Goal: Transaction & Acquisition: Purchase product/service

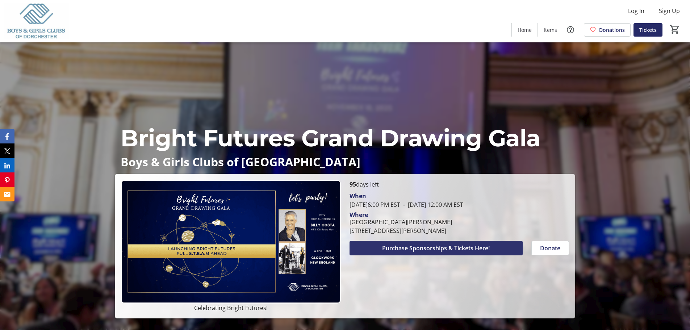
click at [407, 247] on span "Purchase Sponsorships & Tickets Here!" at bounding box center [436, 248] width 108 height 9
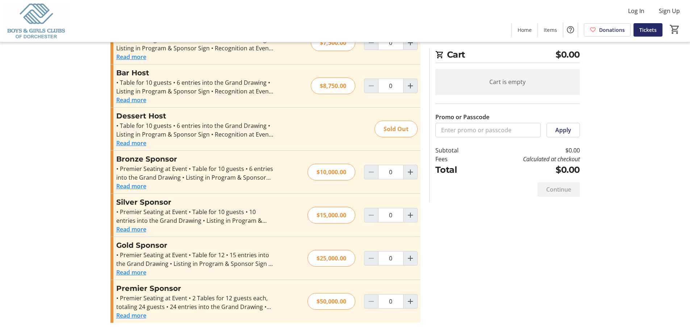
scroll to position [152, 0]
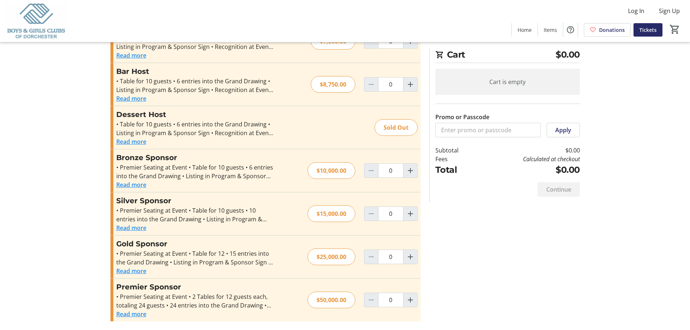
click at [332, 259] on div "$25,000.00" at bounding box center [332, 257] width 48 height 17
click at [413, 255] on mat-icon "Increment by one" at bounding box center [410, 257] width 9 height 9
type input "1"
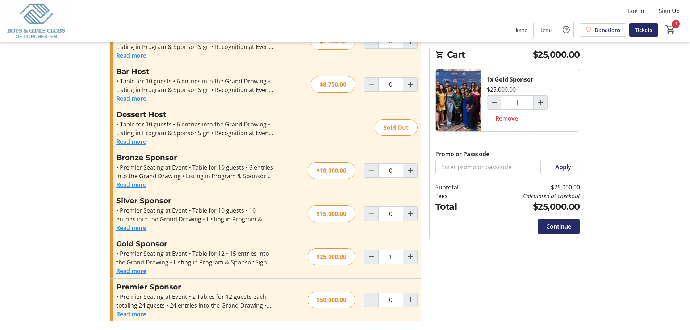
click at [460, 273] on div "Promo or Passcode Apply Individual Ticket • 1 Ticket to Event • 1 designated en…" at bounding box center [345, 119] width 478 height 423
click at [129, 273] on button "Read more" at bounding box center [131, 271] width 30 height 9
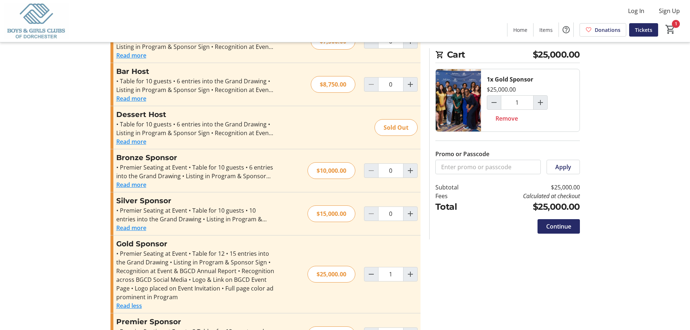
click at [626, 143] on tr-checkout-feature-upsell-ui "Cart $25,000.00 1x Gold Sponsor $25,000.00 1 Remove Promo or Passcode Apply Sub…" at bounding box center [345, 106] width 690 height 517
click at [553, 226] on span "Continue" at bounding box center [558, 226] width 25 height 9
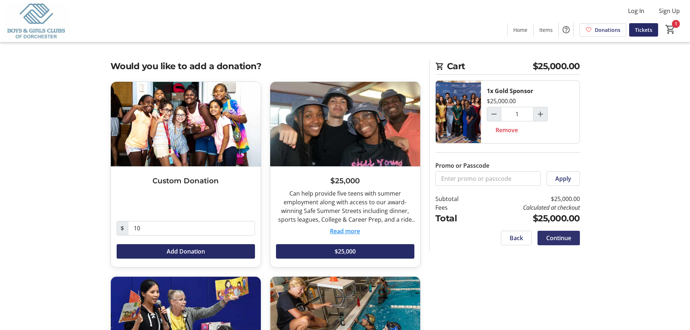
click at [555, 236] on span "Continue" at bounding box center [558, 238] width 25 height 9
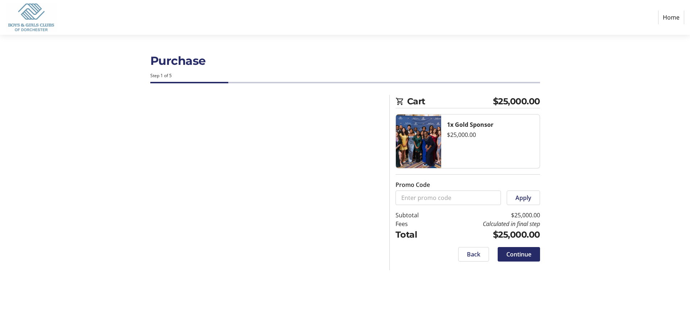
select select
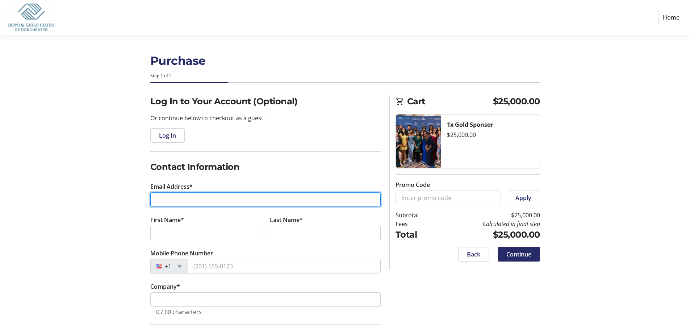
click at [166, 203] on input "Email Address*" at bounding box center [265, 199] width 230 height 14
type input "[EMAIL_ADDRESS][DOMAIN_NAME]"
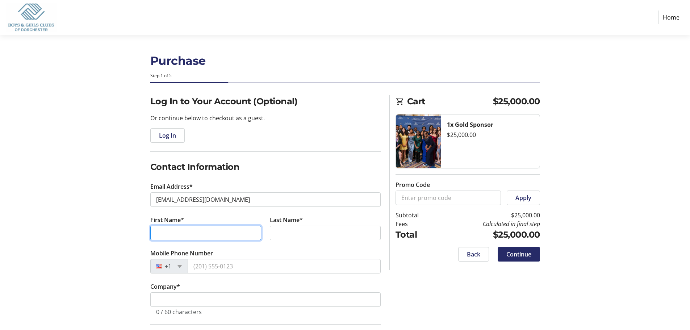
type input "[PERSON_NAME]"
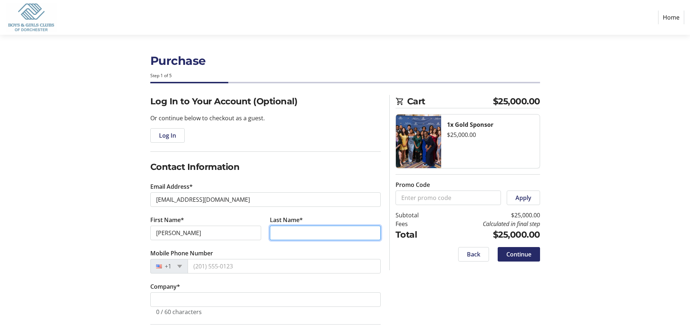
type input "[PERSON_NAME]"
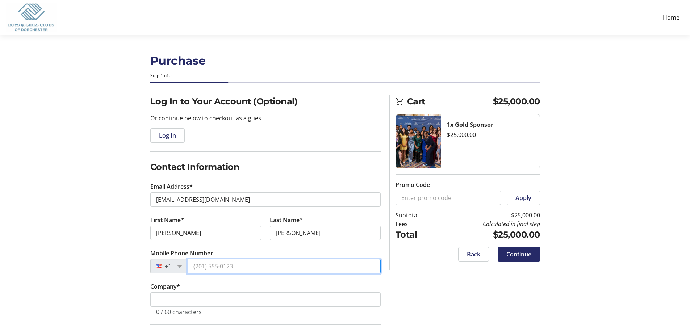
type input "[PHONE_NUMBER]"
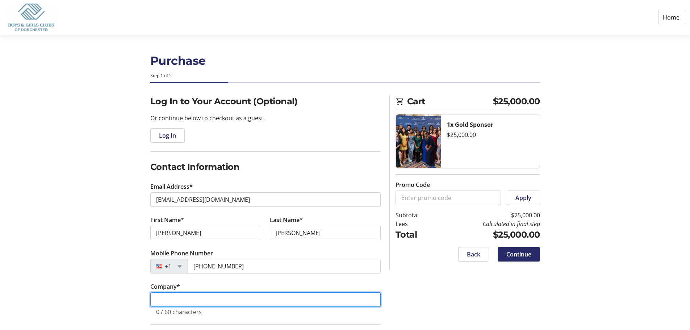
type input "[PERSON_NAME] Company"
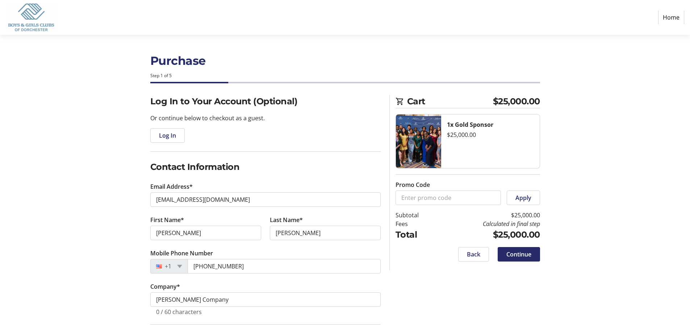
type input "[STREET_ADDRESS][PERSON_NAME]"
type input "Quincy"
type input "02171"
select select "US"
select select "MA"
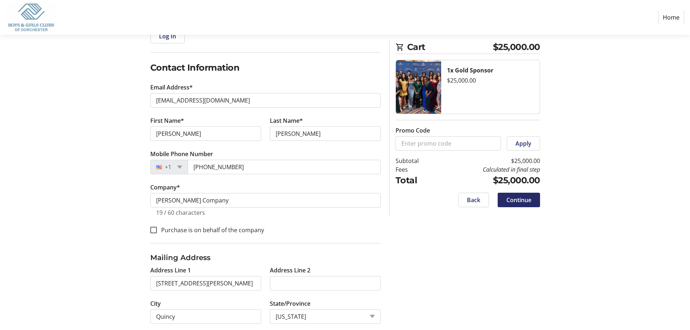
scroll to position [60, 0]
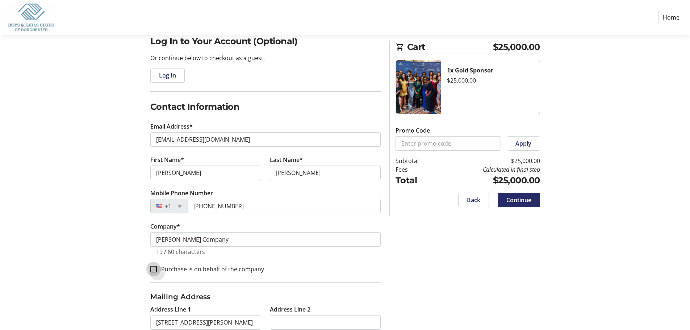
click at [154, 270] on input "Purchase is on behalf of the company" at bounding box center [153, 269] width 7 height 7
checkbox input "true"
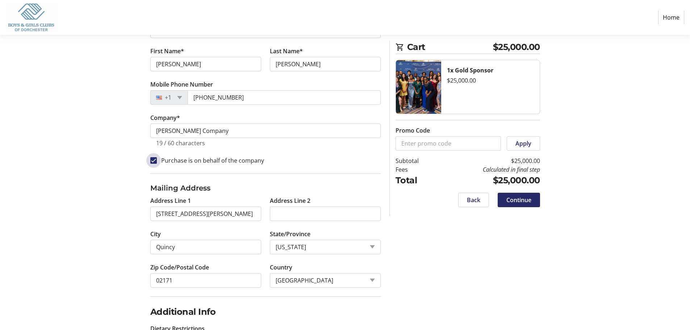
scroll to position [205, 0]
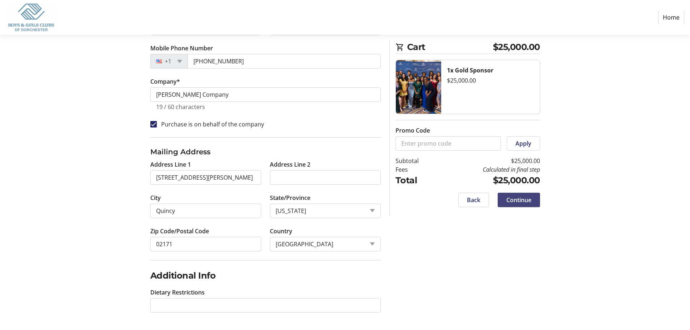
click at [522, 199] on span "Continue" at bounding box center [519, 200] width 25 height 9
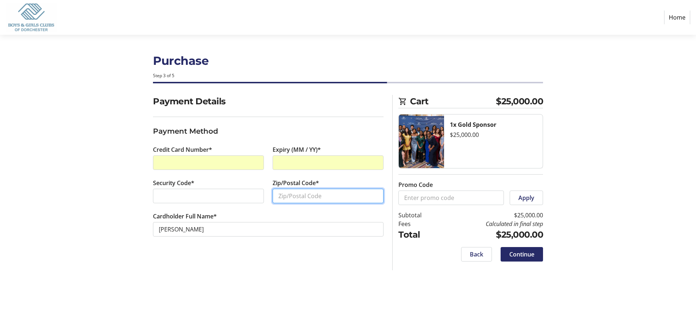
click at [290, 199] on input "Zip/Postal Code*" at bounding box center [328, 196] width 111 height 14
type input "02171"
drag, startPoint x: 210, startPoint y: 272, endPoint x: 145, endPoint y: 244, distance: 70.6
click at [209, 272] on div "Purchase Step 3 of 5 Cart $25,000.00 1x Gold Sponsor $25,000.00 Promo Code Appl…" at bounding box center [348, 182] width 478 height 295
click at [59, 178] on section "Purchase Step 3 of 5 Cart $25,000.00 1x Gold Sponsor $25,000.00 Promo Code Appl…" at bounding box center [348, 182] width 696 height 295
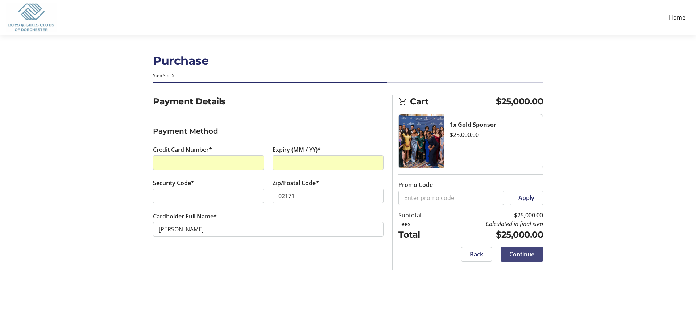
click at [519, 256] on span "Continue" at bounding box center [521, 254] width 25 height 9
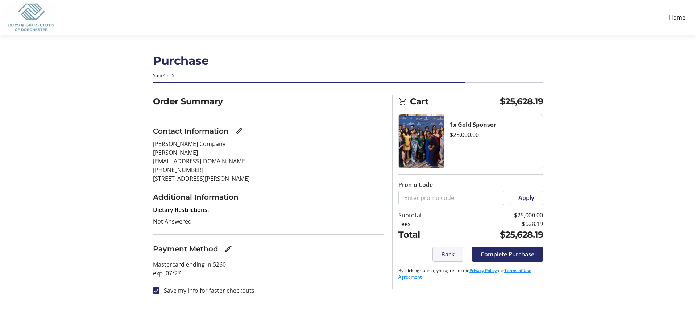
click at [437, 255] on span at bounding box center [448, 254] width 30 height 17
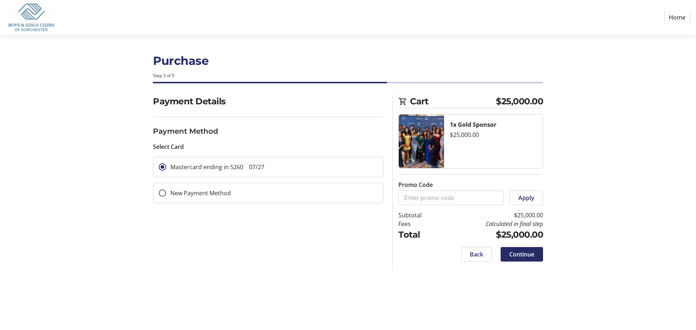
drag, startPoint x: 91, startPoint y: 213, endPoint x: 55, endPoint y: 122, distance: 98.4
click at [90, 208] on section "Purchase Step 3 of 5 Cart $25,000.00 1x Gold Sponsor $25,000.00 Promo Code Appl…" at bounding box center [348, 182] width 696 height 295
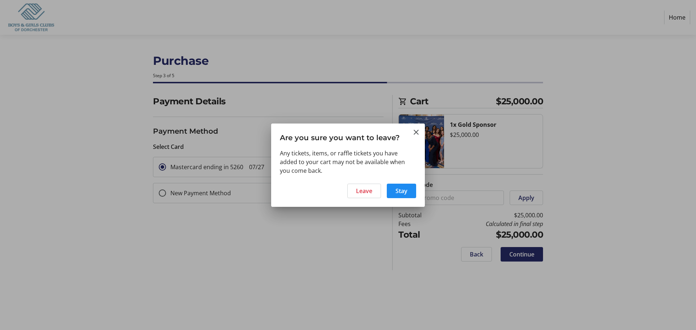
drag, startPoint x: 56, startPoint y: 133, endPoint x: 66, endPoint y: 126, distance: 12.1
click at [58, 130] on div at bounding box center [348, 165] width 696 height 330
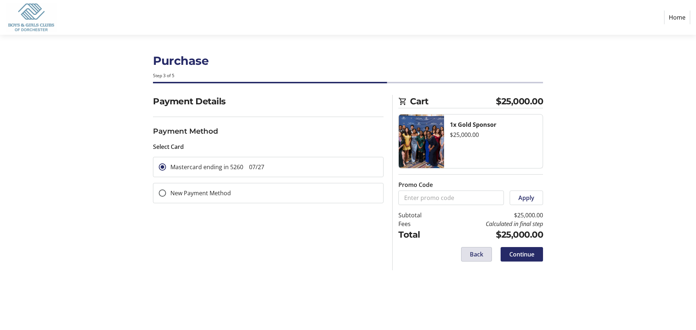
click at [471, 257] on span "Back" at bounding box center [476, 254] width 13 height 9
select select "MA"
select select "US"
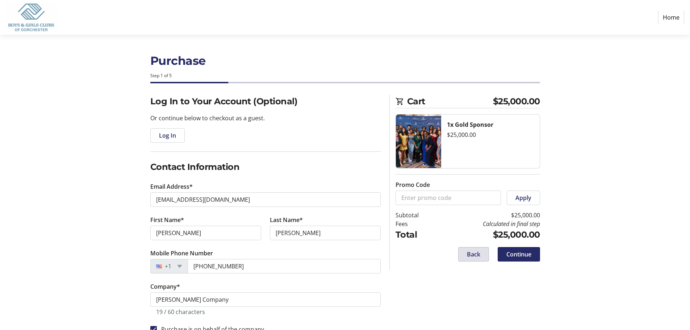
click at [465, 257] on span at bounding box center [474, 254] width 30 height 17
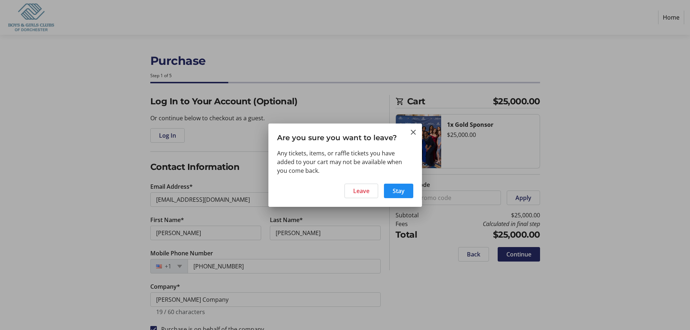
click at [14, 190] on div at bounding box center [345, 165] width 690 height 330
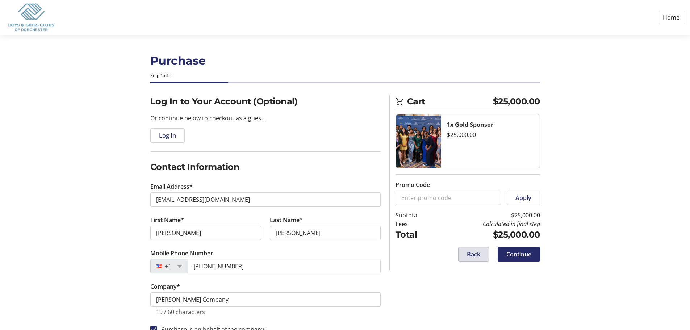
click at [465, 255] on span at bounding box center [474, 254] width 30 height 17
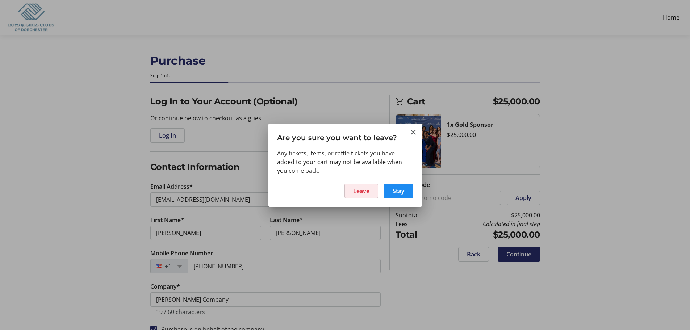
drag, startPoint x: 357, startPoint y: 191, endPoint x: 109, endPoint y: 149, distance: 251.4
click at [352, 192] on button "Leave" at bounding box center [362, 191] width 34 height 14
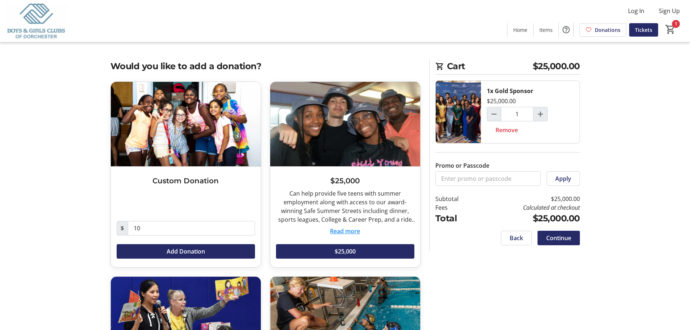
click at [512, 238] on span "Back" at bounding box center [516, 238] width 13 height 9
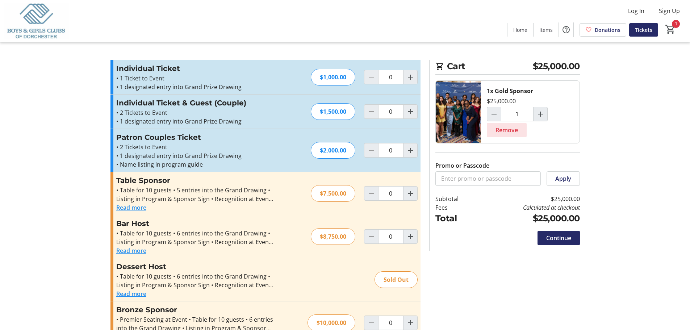
click at [506, 131] on span "Remove" at bounding box center [507, 130] width 22 height 9
type input "0"
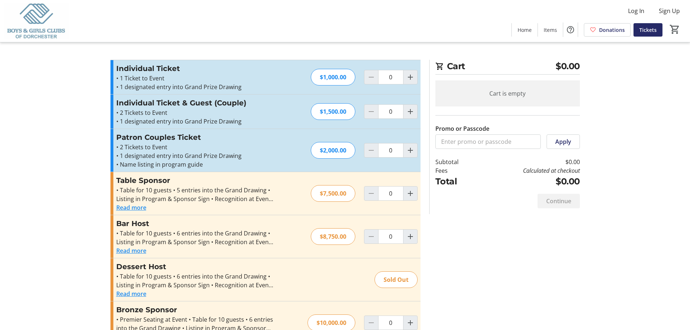
click at [624, 91] on tr-checkout-feature-upsell-ui "Cart $0.00 Cart is empty Promo or Passcode Apply Subtotal $0.00 Fees Calculated…" at bounding box center [345, 241] width 690 height 482
